Goal: Transaction & Acquisition: Download file/media

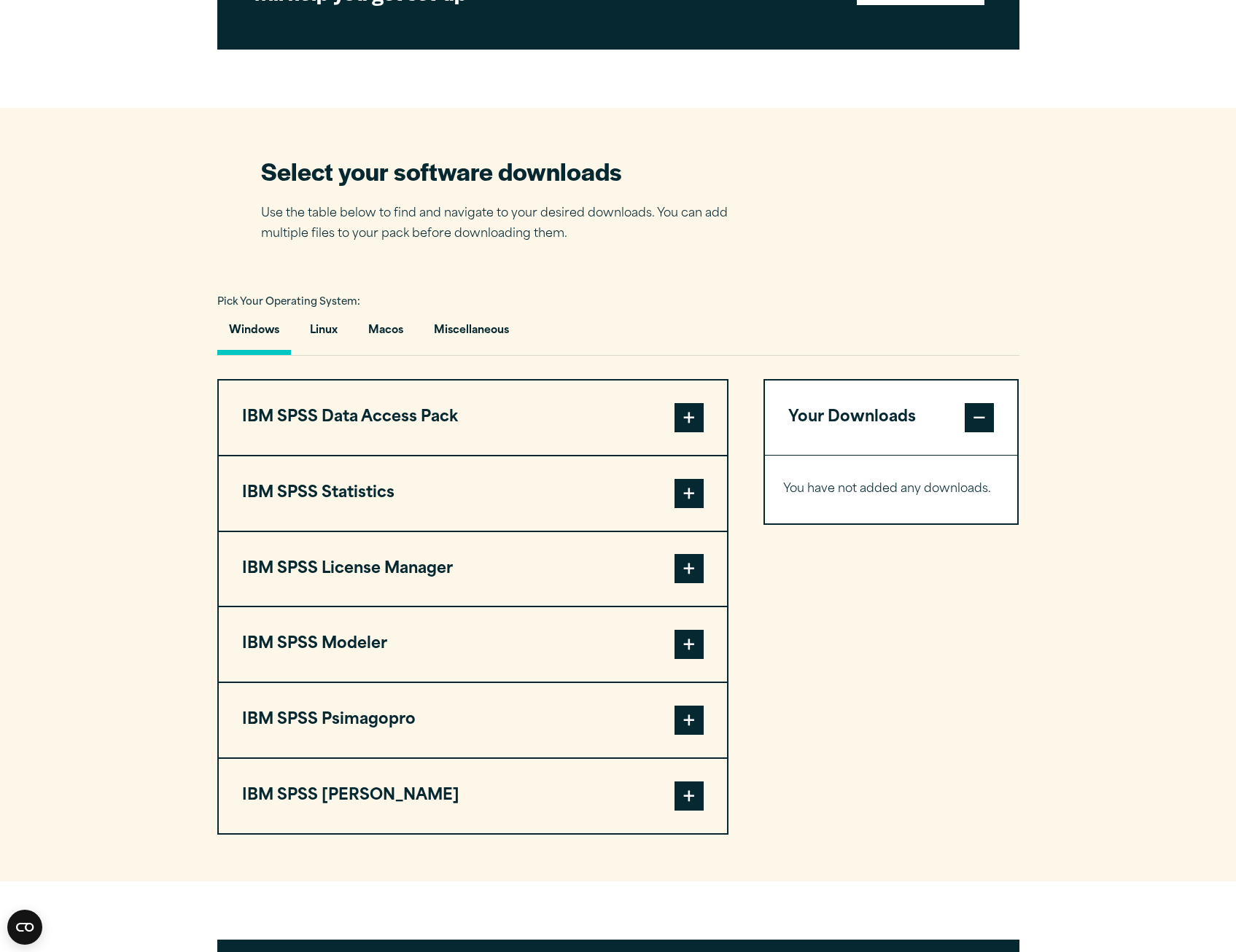
scroll to position [875, 0]
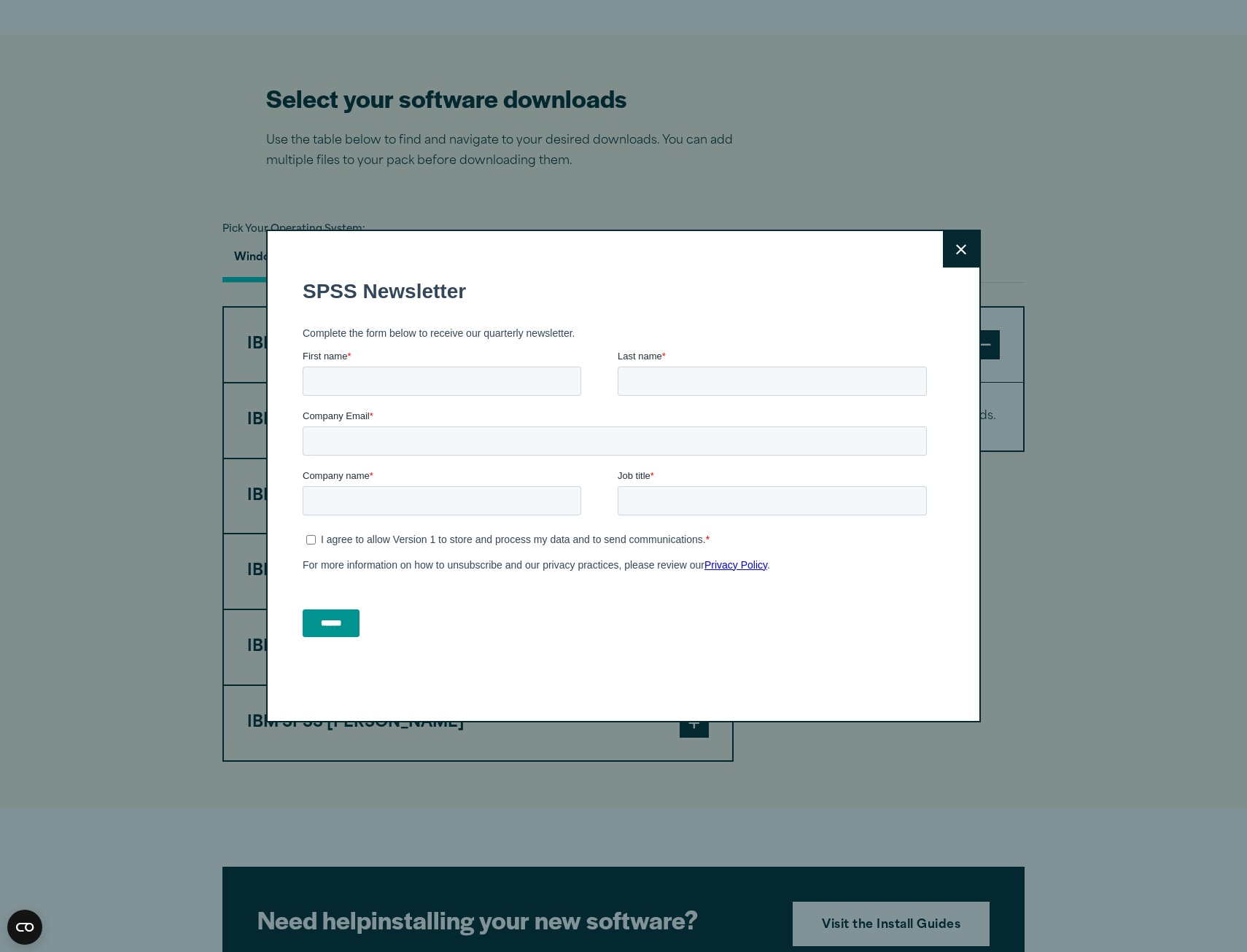
click at [956, 232] on button "Close" at bounding box center [961, 249] width 36 height 36
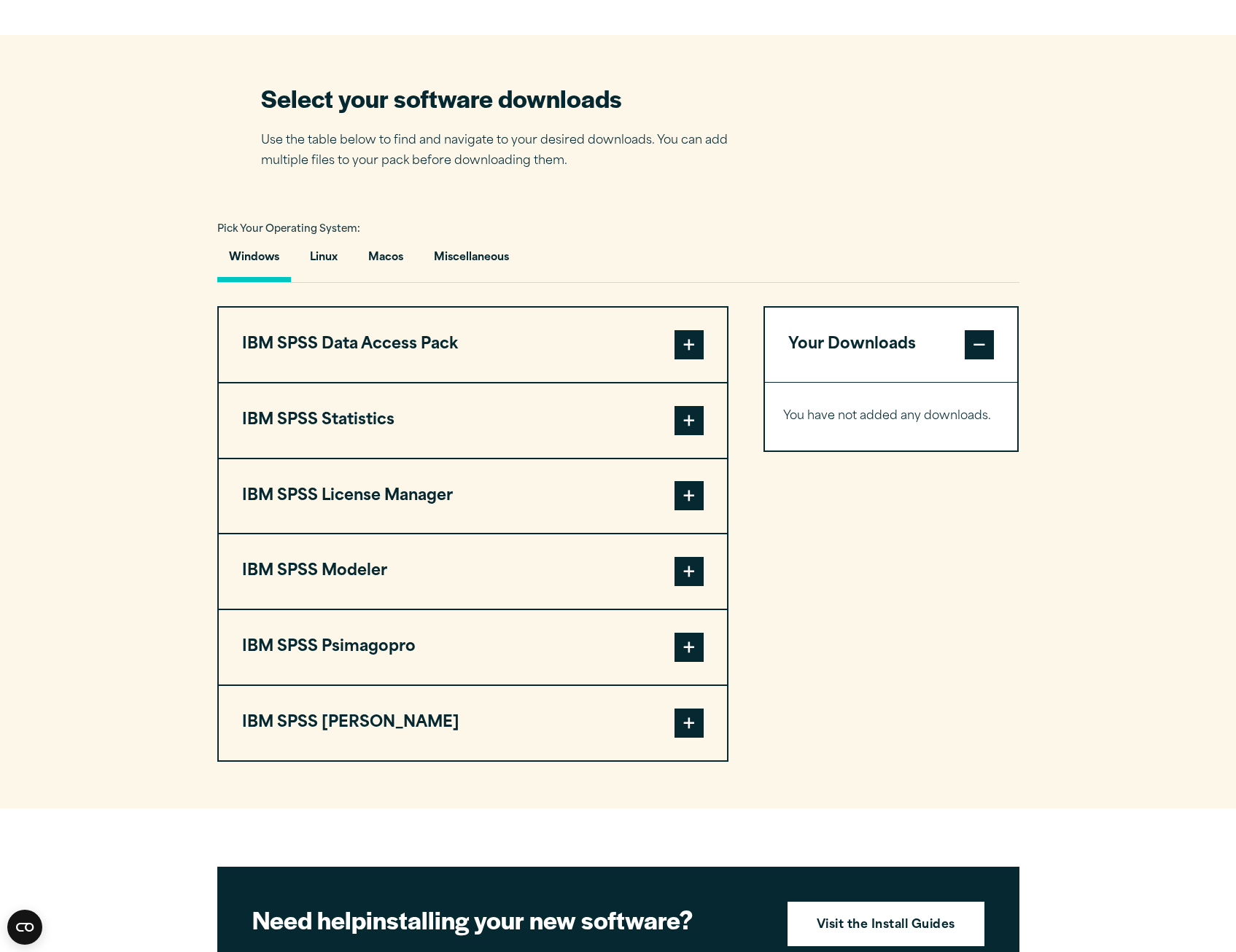
click at [689, 642] on span at bounding box center [689, 647] width 29 height 29
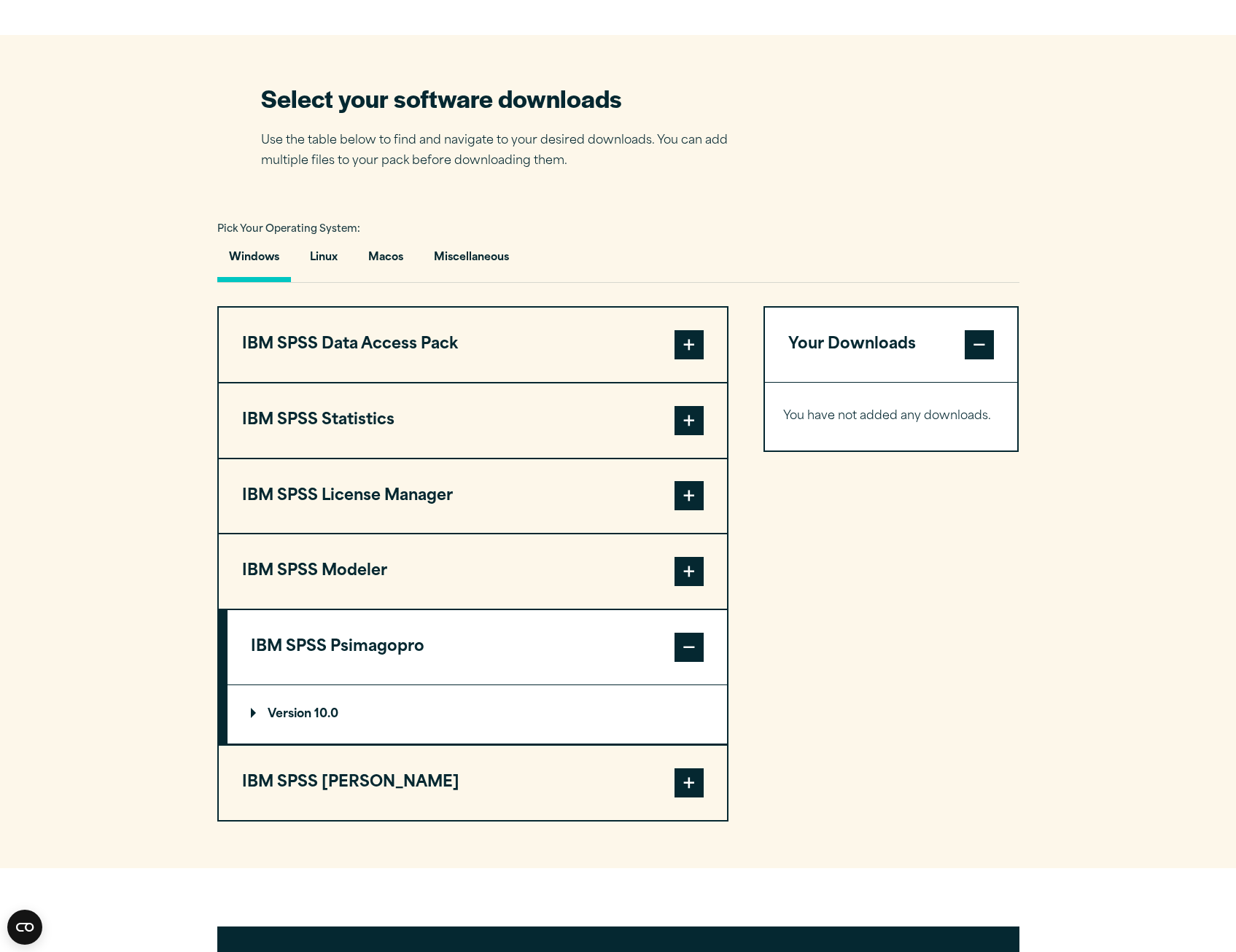
click at [271, 722] on summary "Version 10.0" at bounding box center [477, 714] width 499 height 58
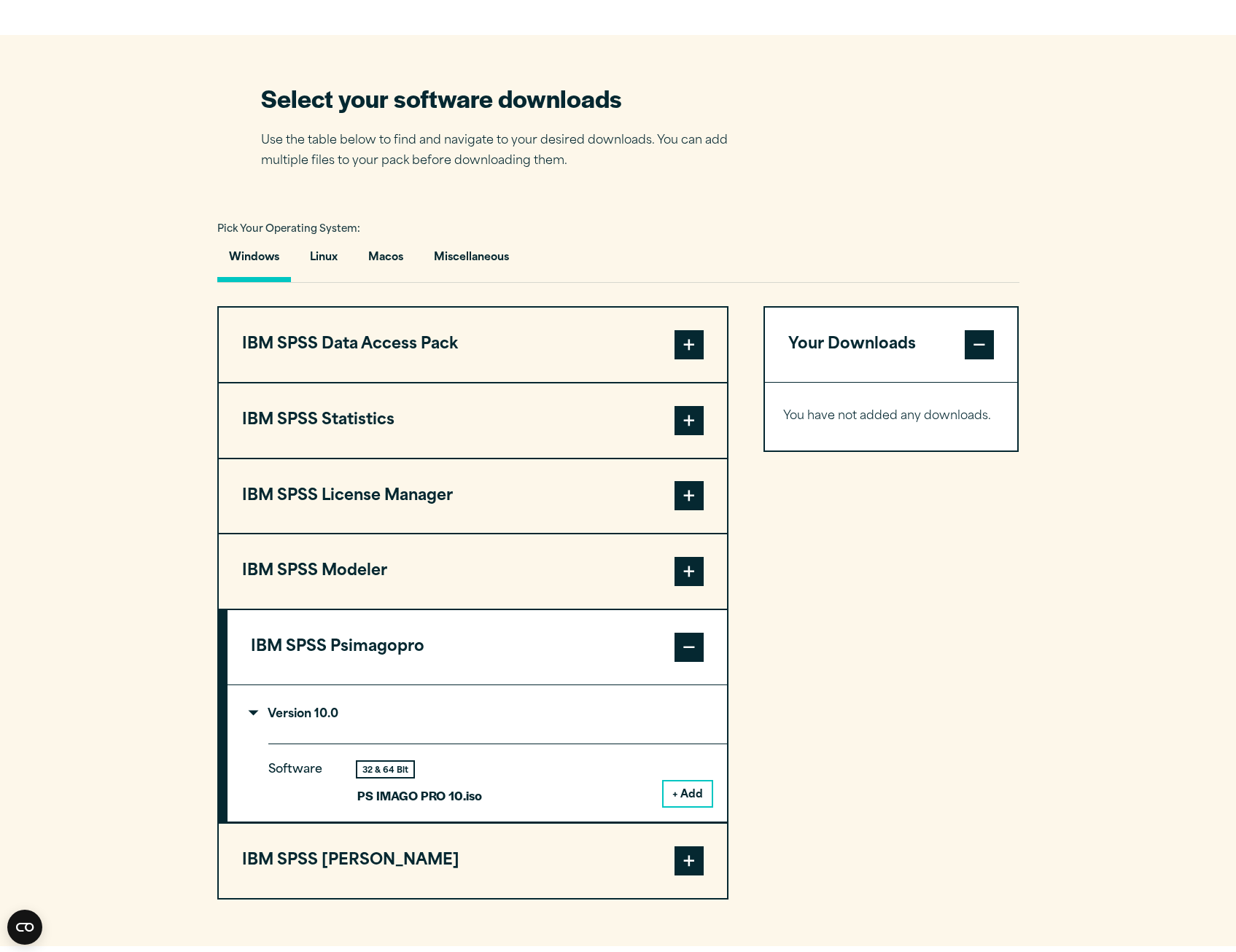
click at [264, 721] on summary "Version 10.0" at bounding box center [477, 714] width 499 height 58
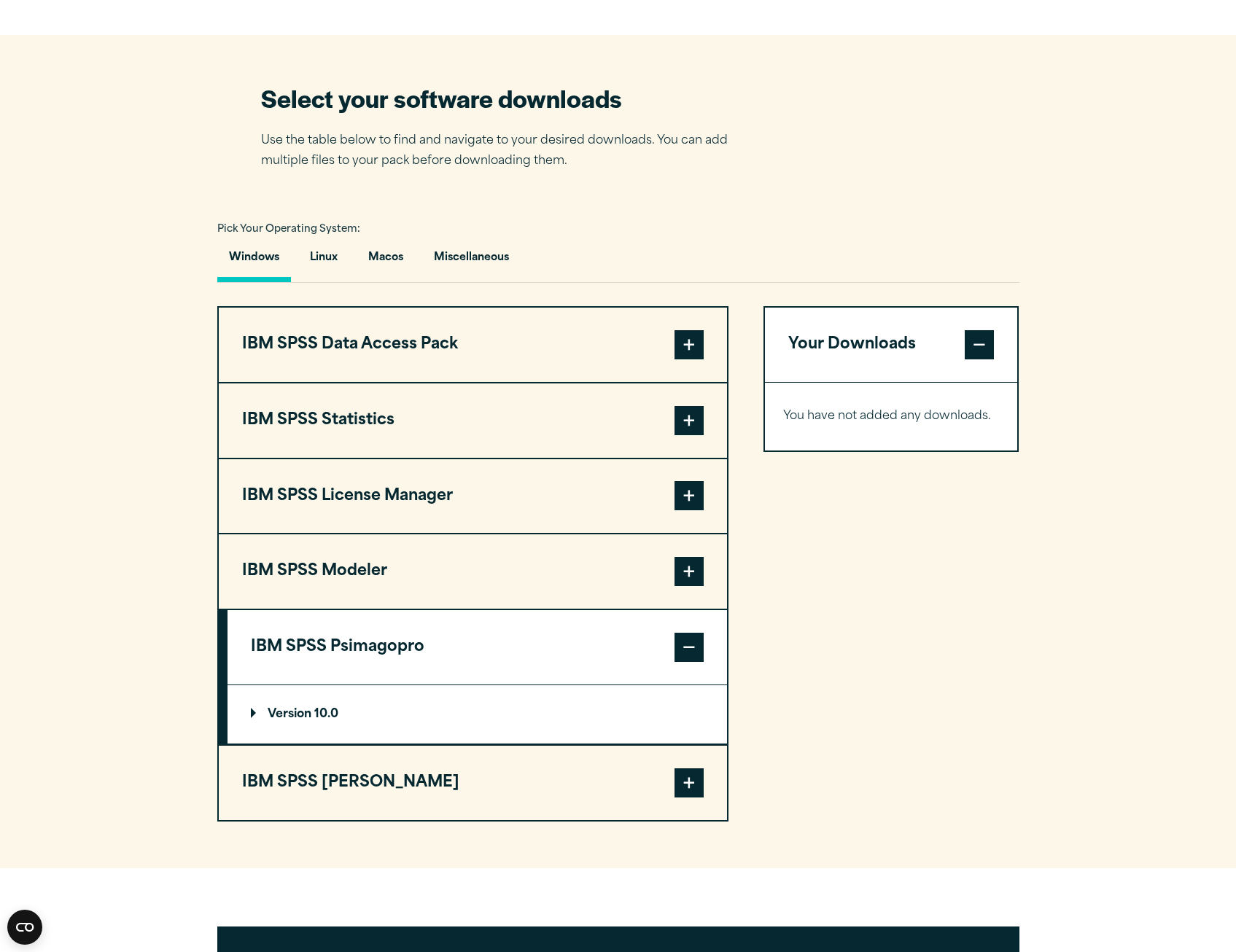
click at [689, 638] on span at bounding box center [689, 647] width 29 height 29
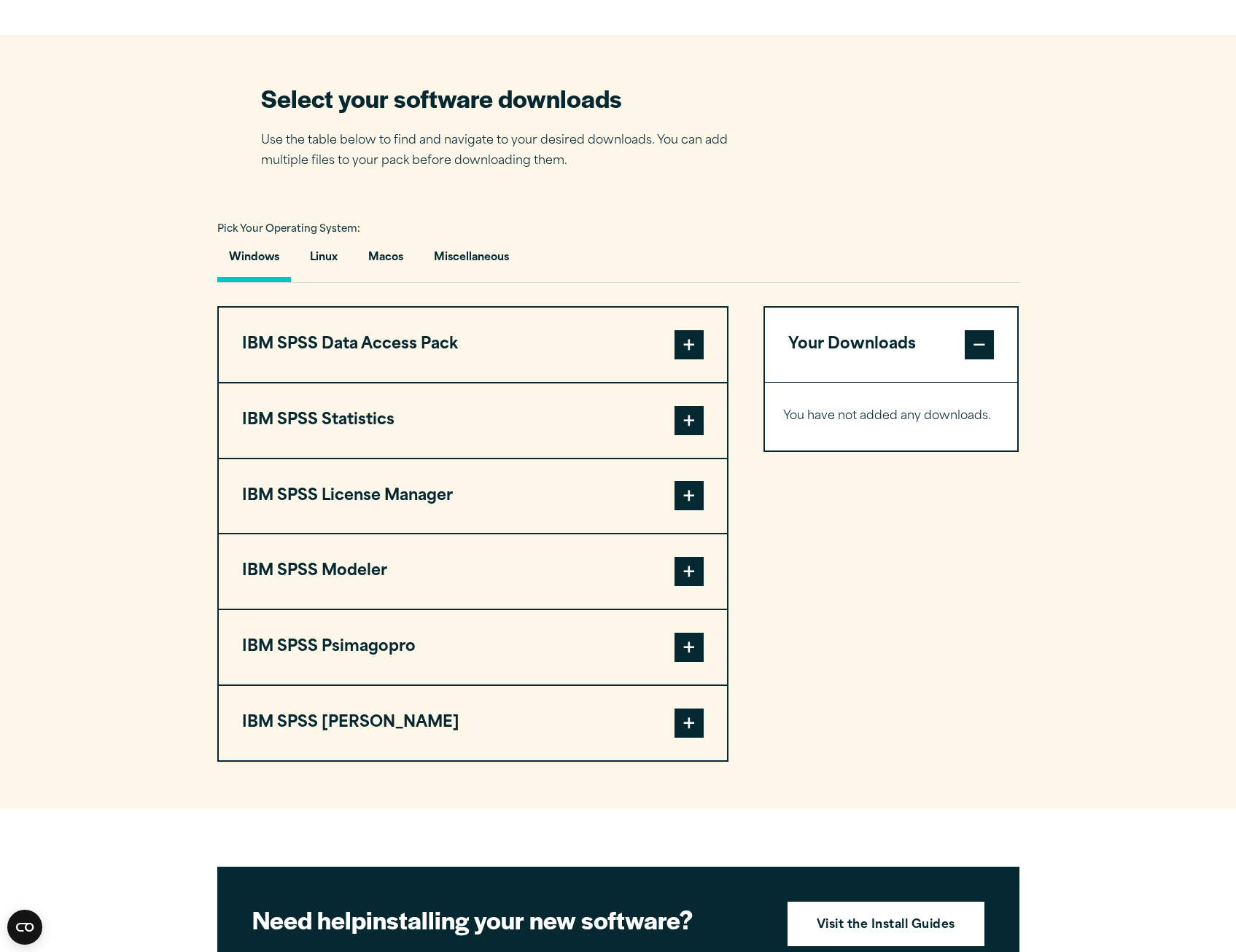
click at [683, 719] on span at bounding box center [689, 723] width 29 height 29
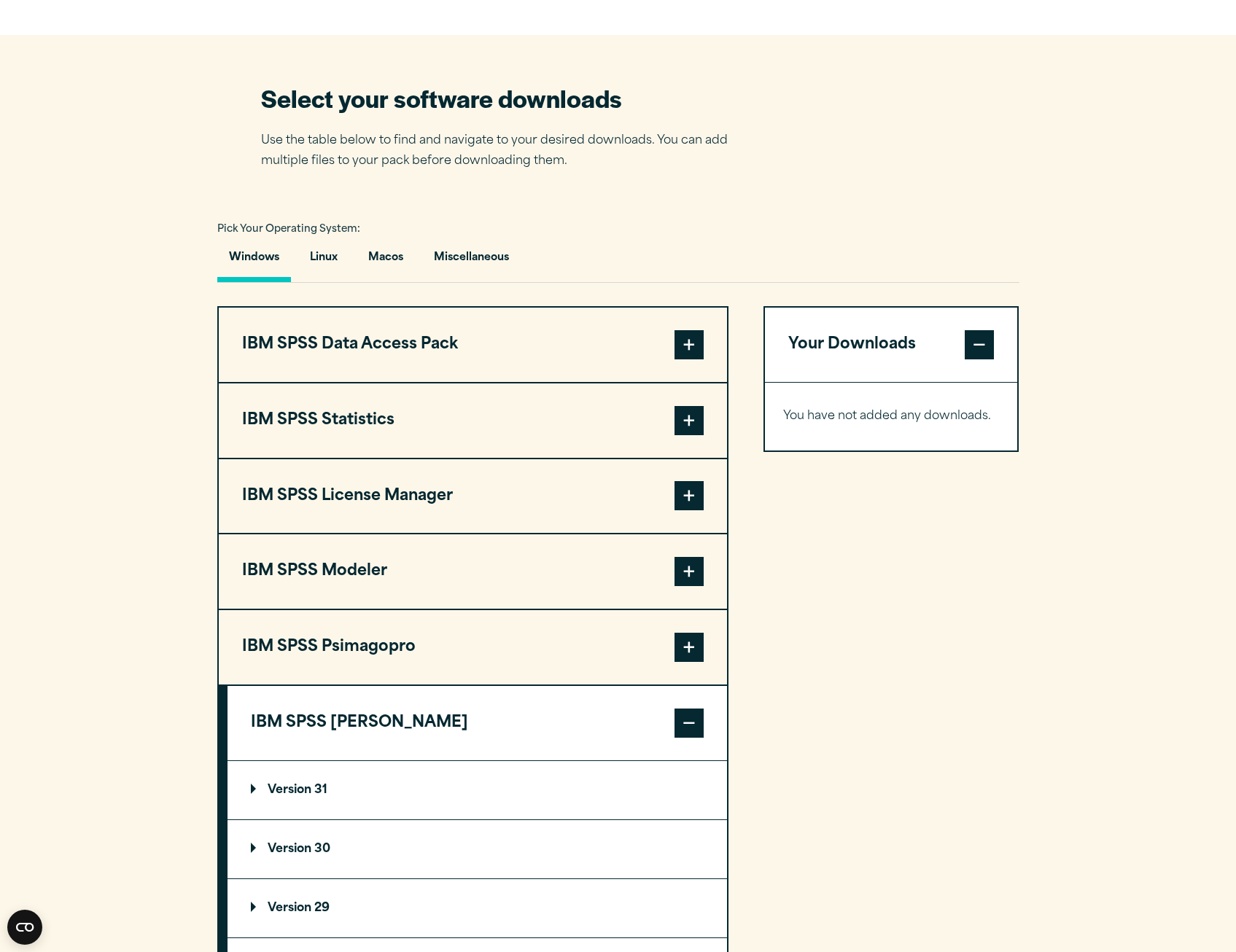
scroll to position [1166, 0]
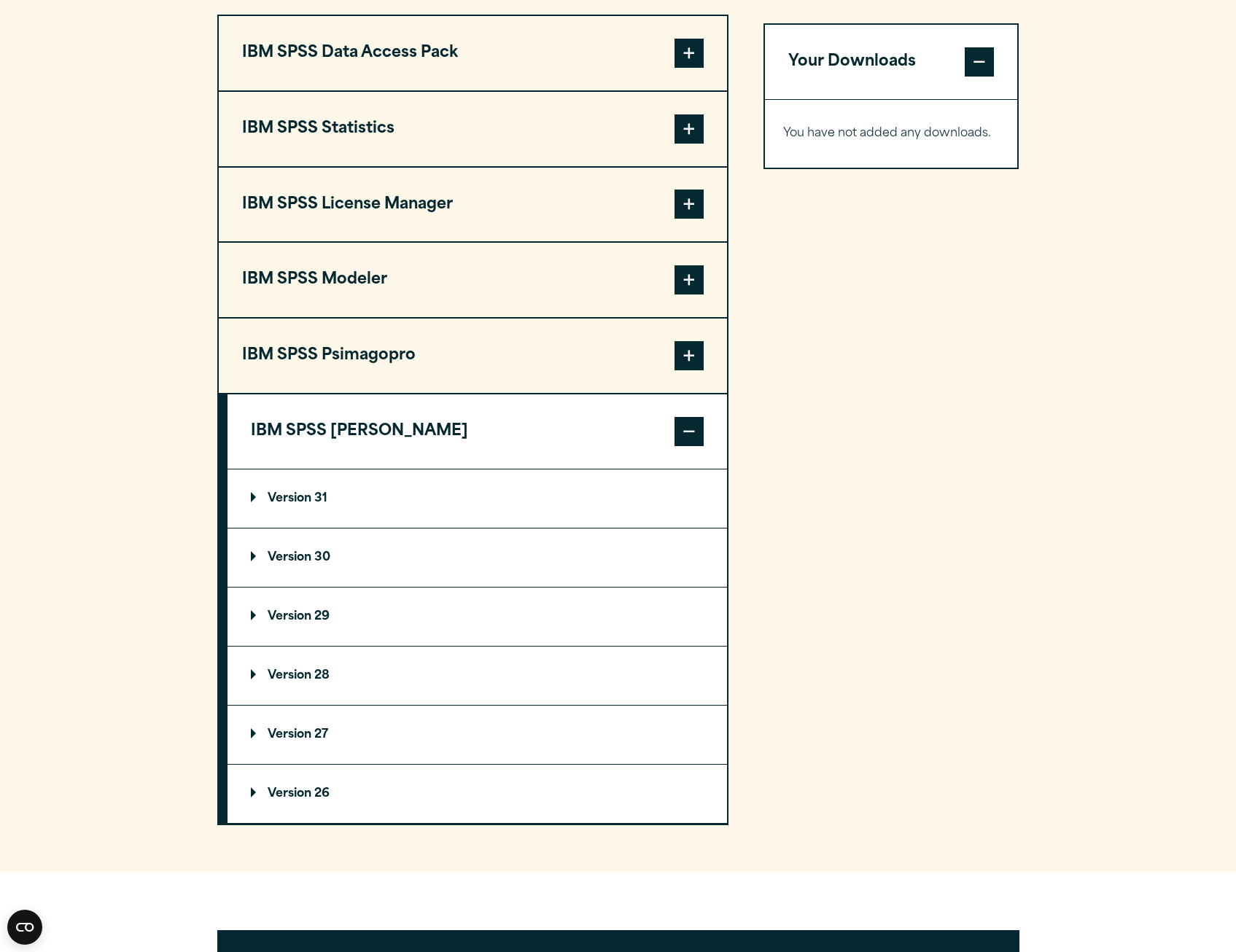
click at [293, 514] on summary "Version 31" at bounding box center [477, 499] width 499 height 58
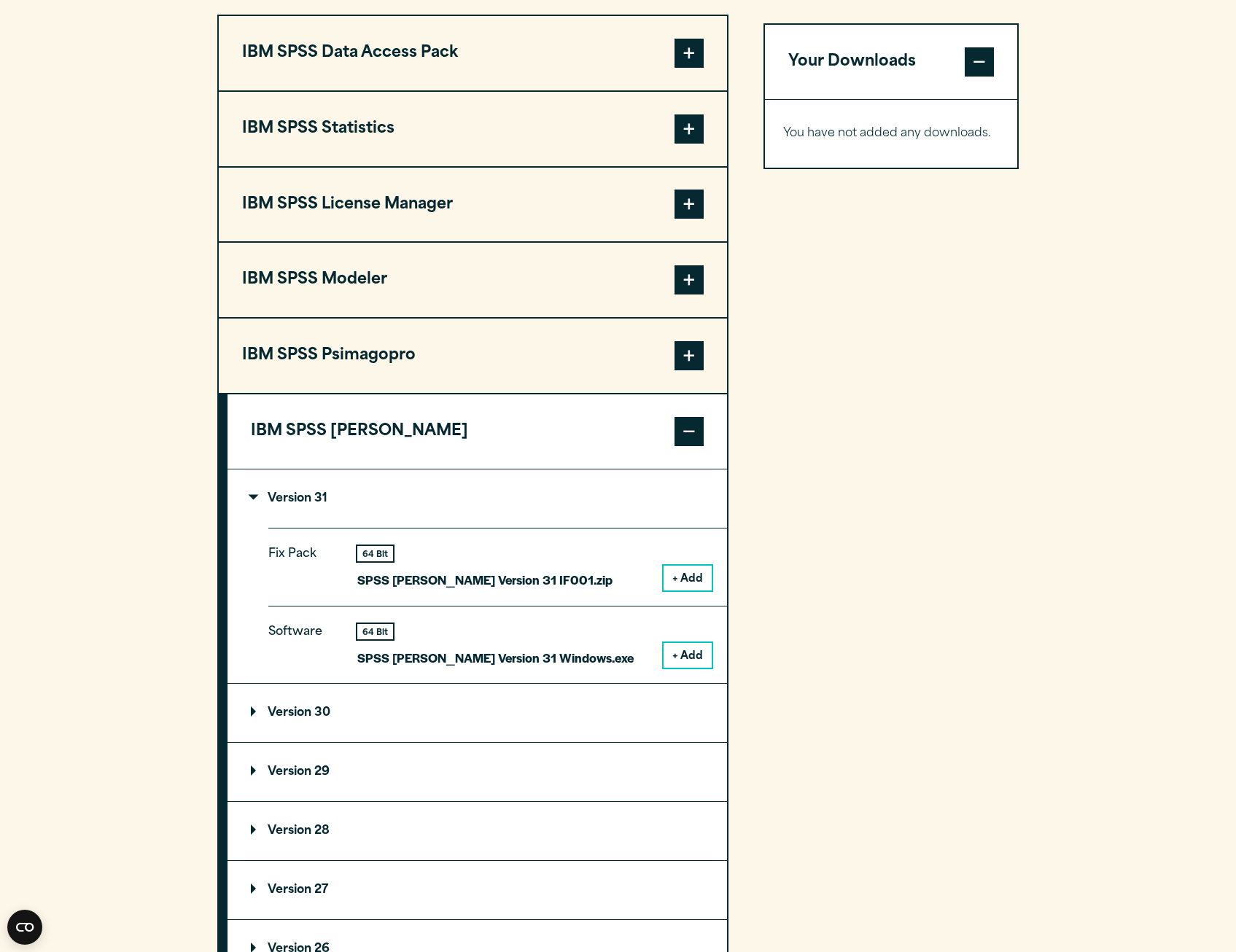
click at [290, 490] on summary "Version 31" at bounding box center [477, 499] width 499 height 58
